Goal: Transaction & Acquisition: Purchase product/service

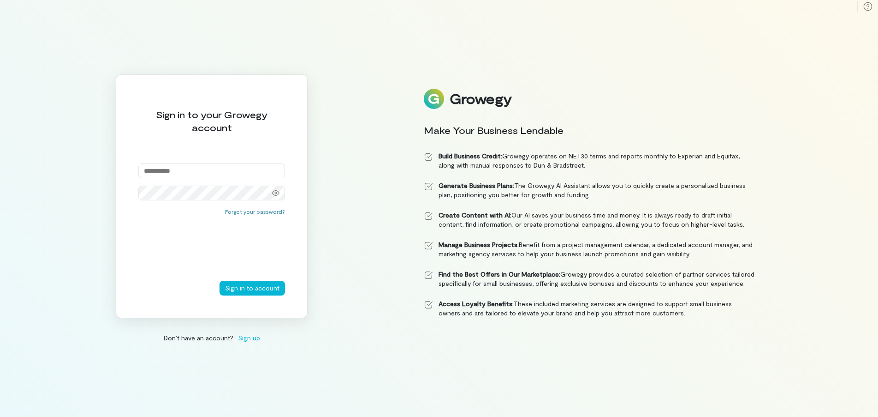
click at [251, 163] on div "Sign in to your Growegy account Forgot your password? Sign in to account" at bounding box center [212, 196] width 192 height 244
click at [181, 171] on input "email" at bounding box center [211, 170] width 147 height 15
type input "**********"
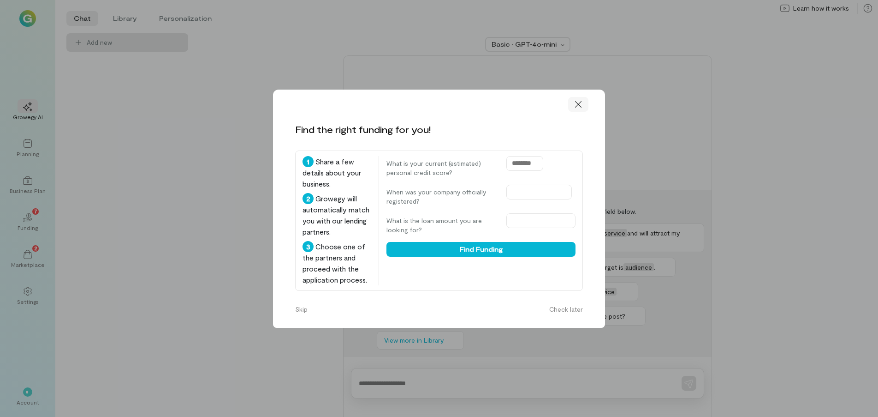
click at [580, 104] on icon at bounding box center [578, 104] width 9 height 9
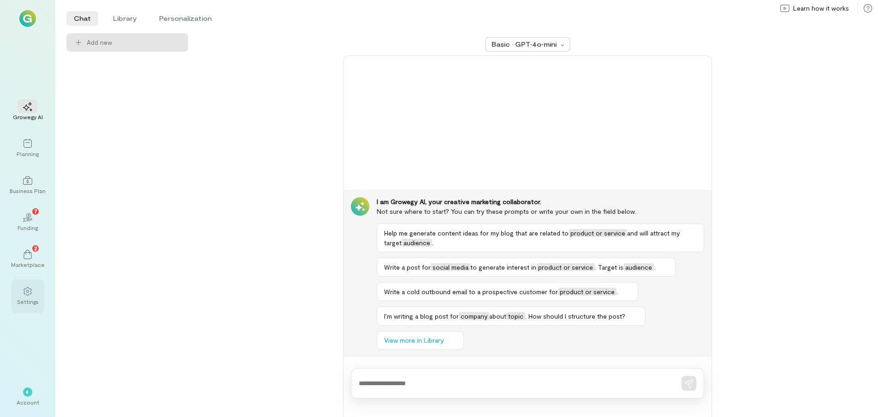
click at [25, 294] on icon at bounding box center [27, 290] width 9 height 9
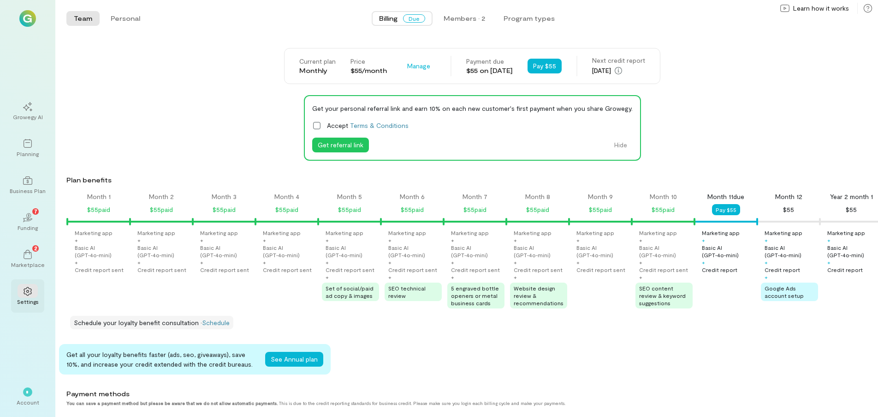
scroll to position [0, 533]
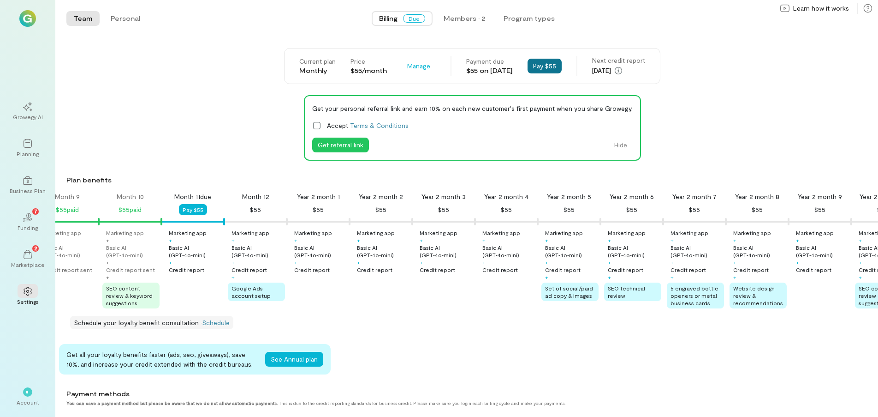
click at [545, 66] on button "Pay $55" at bounding box center [545, 66] width 34 height 15
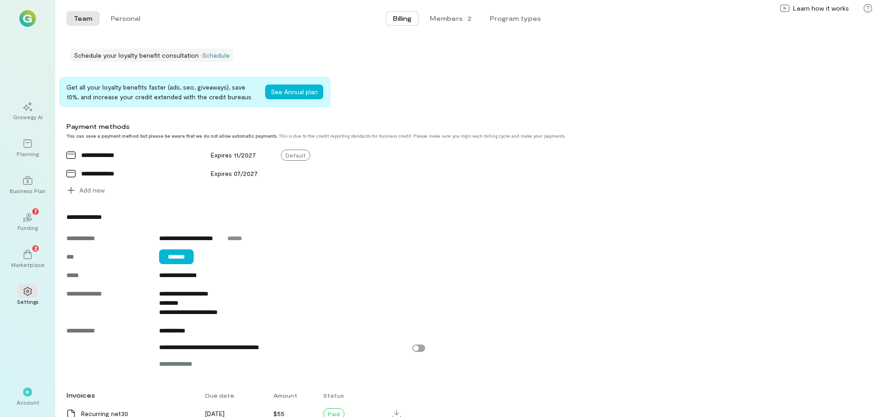
scroll to position [0, 0]
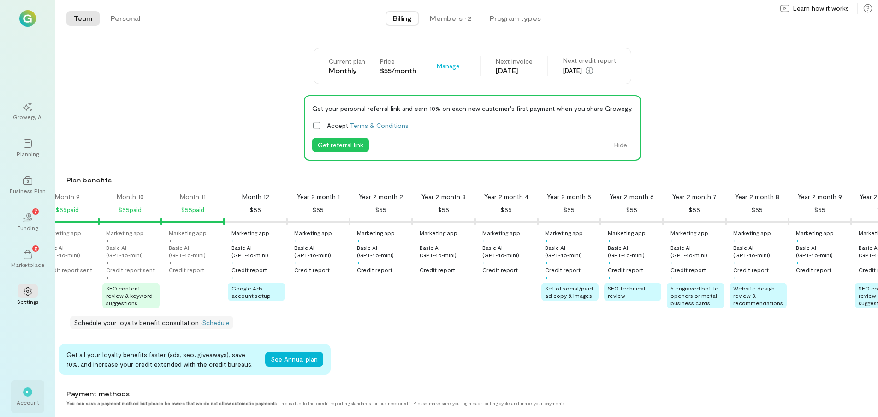
click at [38, 395] on div "* Account" at bounding box center [27, 396] width 33 height 33
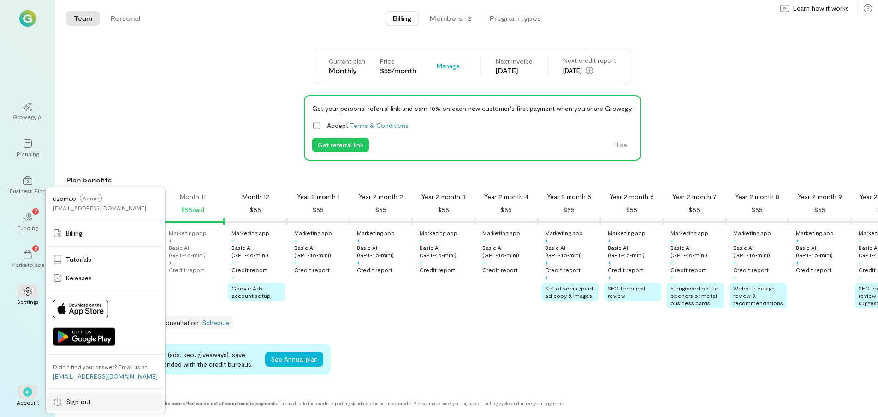
click at [72, 404] on span "Sign out" at bounding box center [78, 401] width 25 height 9
